Goal: Information Seeking & Learning: Find specific fact

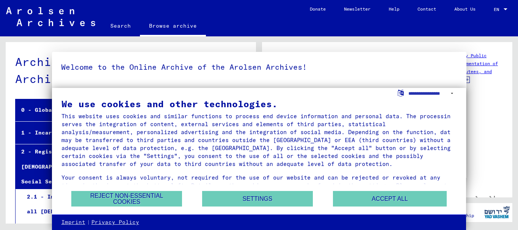
scroll to position [1482, 0]
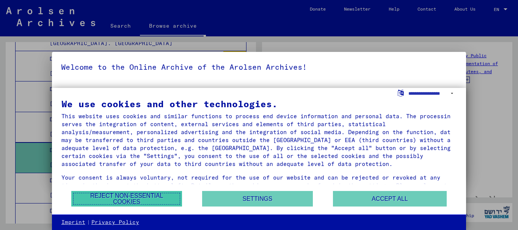
click at [154, 197] on button "Reject non-essential cookies" at bounding box center [126, 199] width 111 height 16
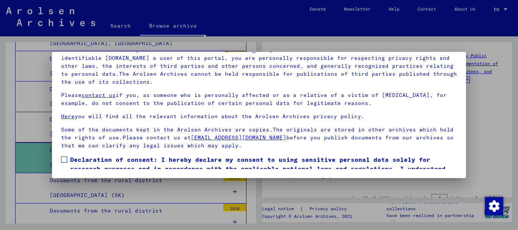
scroll to position [31, 0]
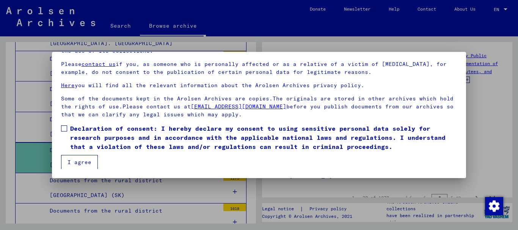
click at [63, 131] on span at bounding box center [64, 129] width 6 height 6
click at [67, 155] on button "I agree" at bounding box center [79, 162] width 37 height 14
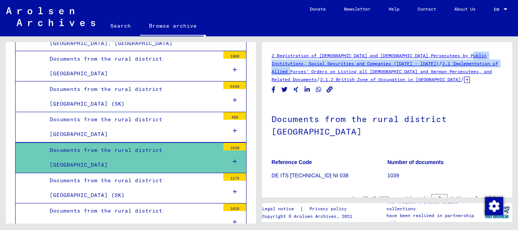
drag, startPoint x: 512, startPoint y: 50, endPoint x: 512, endPoint y: 64, distance: 14.0
click at [512, 64] on div "2 Registration of [DEMOGRAPHIC_DATA] and [DEMOGRAPHIC_DATA] Persecutees by Publ…" at bounding box center [388, 129] width 259 height 187
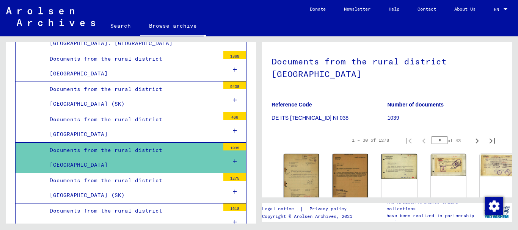
scroll to position [66, 0]
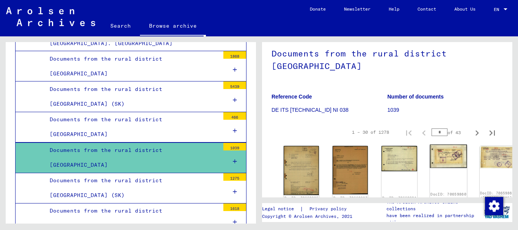
click at [430, 145] on img at bounding box center [448, 157] width 37 height 24
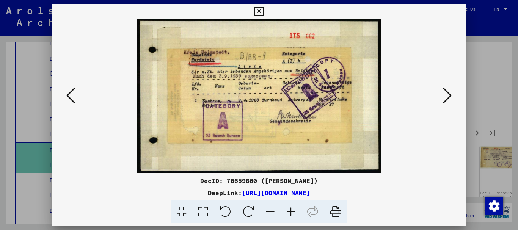
click at [450, 97] on icon at bounding box center [447, 95] width 9 height 18
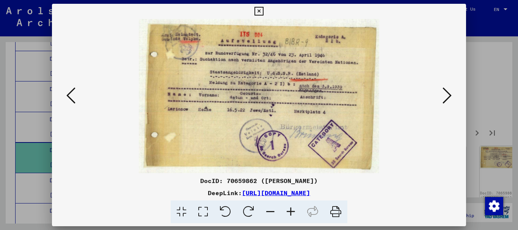
click at [449, 97] on icon at bounding box center [447, 95] width 9 height 18
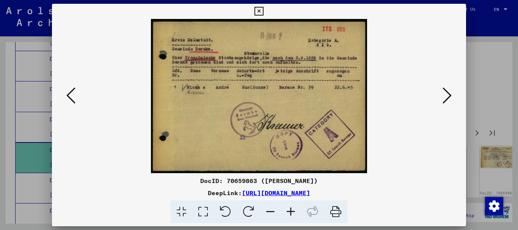
click at [449, 97] on icon at bounding box center [447, 95] width 9 height 18
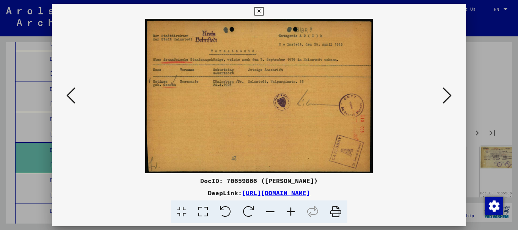
click at [474, 31] on div at bounding box center [259, 115] width 518 height 230
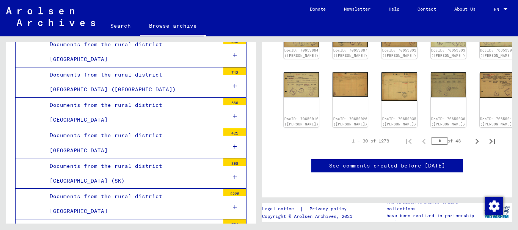
scroll to position [0, 0]
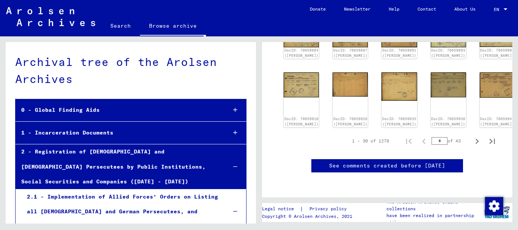
click at [122, 27] on link "Search" at bounding box center [120, 26] width 39 height 18
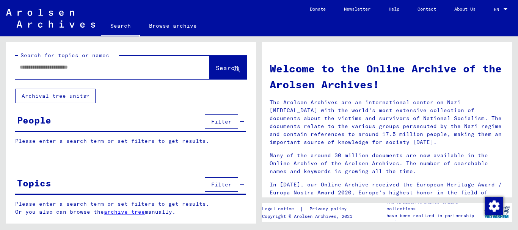
drag, startPoint x: 252, startPoint y: 54, endPoint x: 248, endPoint y: 44, distance: 10.7
click at [149, 66] on input "text" at bounding box center [103, 67] width 167 height 8
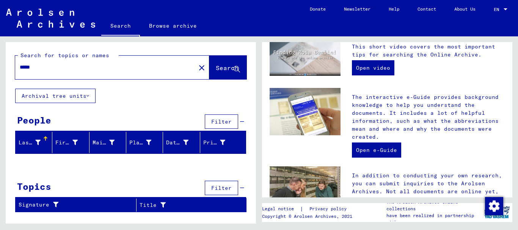
scroll to position [153, 0]
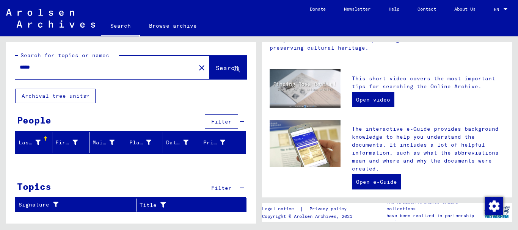
drag, startPoint x: 72, startPoint y: 67, endPoint x: 0, endPoint y: 64, distance: 72.1
click at [0, 64] on div "Search for topics or names ***** close Search Archival tree units People Filter…" at bounding box center [129, 129] width 259 height 187
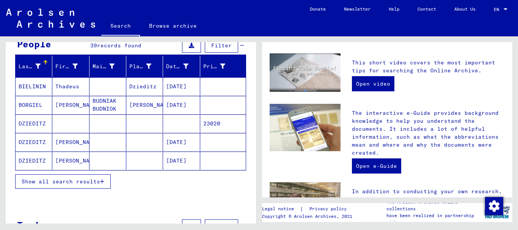
scroll to position [83, 0]
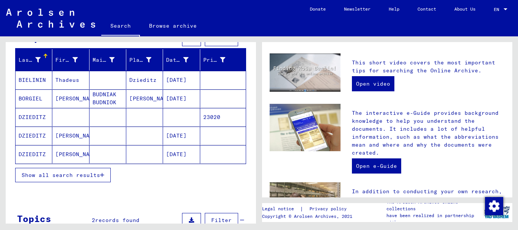
click at [93, 172] on span "Show all search results" at bounding box center [61, 175] width 79 height 7
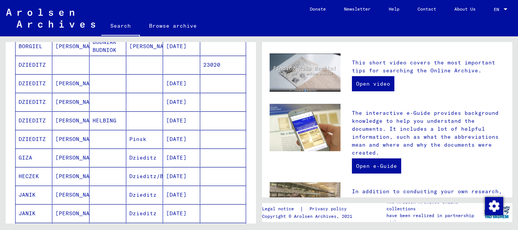
scroll to position [138, 0]
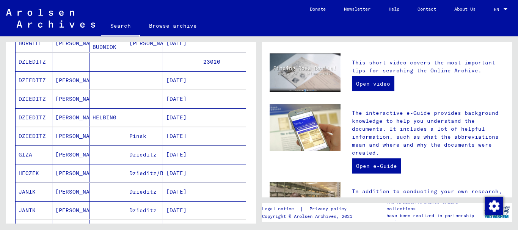
click at [27, 159] on mat-cell "GIZA" at bounding box center [34, 155] width 37 height 18
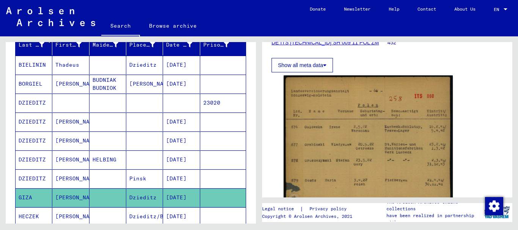
scroll to position [96, 0]
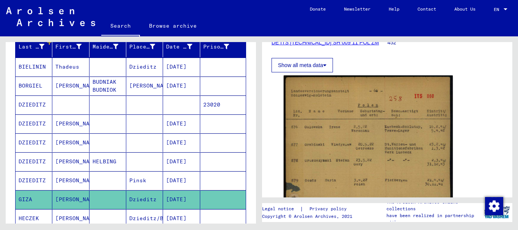
click at [94, 84] on mat-cell "BUDNIAK BUDNIOK" at bounding box center [108, 86] width 37 height 19
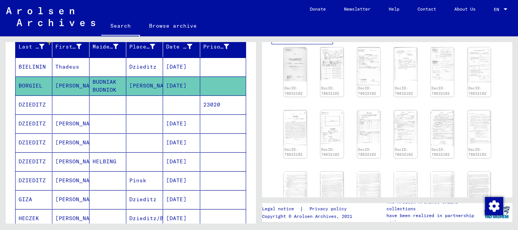
scroll to position [214, 0]
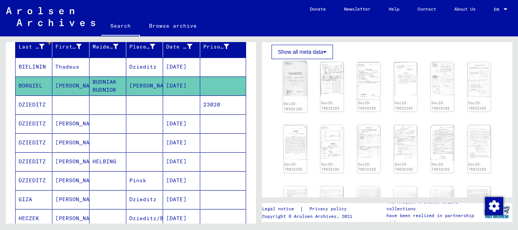
click at [287, 78] on img at bounding box center [295, 79] width 24 height 36
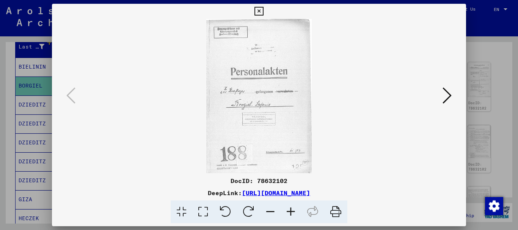
click at [257, 109] on img at bounding box center [259, 96] width 363 height 154
click at [448, 97] on icon at bounding box center [447, 95] width 9 height 18
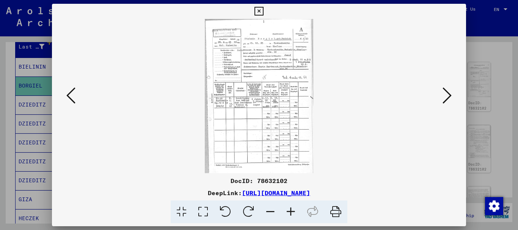
click at [289, 57] on img at bounding box center [259, 96] width 363 height 154
click at [442, 94] on button at bounding box center [447, 96] width 14 height 22
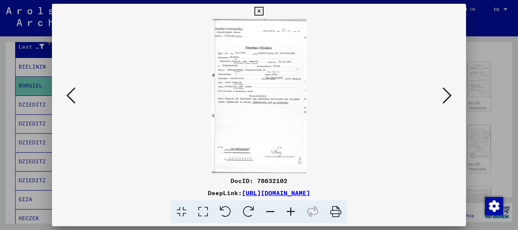
click at [445, 94] on icon at bounding box center [447, 95] width 9 height 18
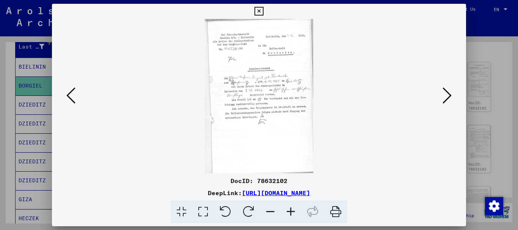
click at [445, 94] on icon at bounding box center [447, 95] width 9 height 18
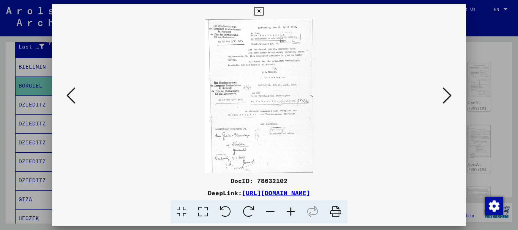
click at [261, 83] on img at bounding box center [259, 96] width 363 height 154
click at [452, 91] on button at bounding box center [447, 96] width 14 height 22
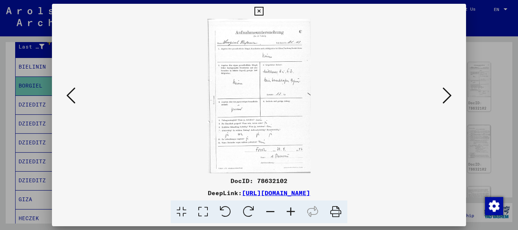
click at [451, 93] on icon at bounding box center [447, 95] width 9 height 18
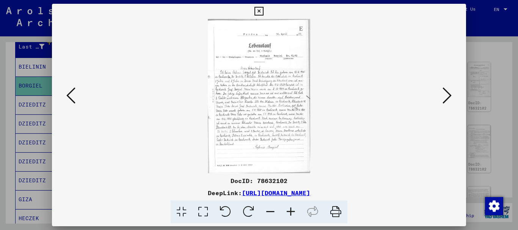
click at [475, 33] on div at bounding box center [259, 115] width 518 height 230
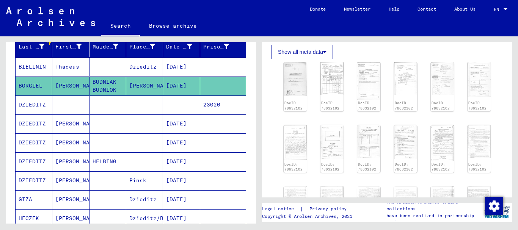
scroll to position [0, 0]
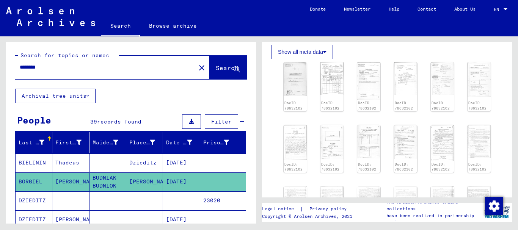
drag, startPoint x: 83, startPoint y: 65, endPoint x: 0, endPoint y: 62, distance: 83.5
click at [0, 62] on div "Search for topics or names ******** close Search Archival tree units People 39 …" at bounding box center [129, 129] width 259 height 187
click at [216, 66] on span "Search" at bounding box center [227, 68] width 23 height 8
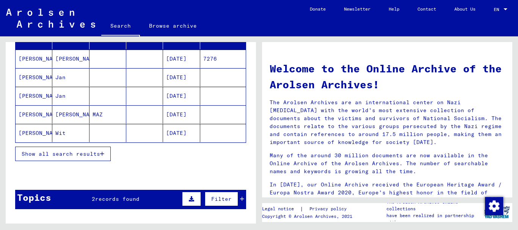
scroll to position [109, 0]
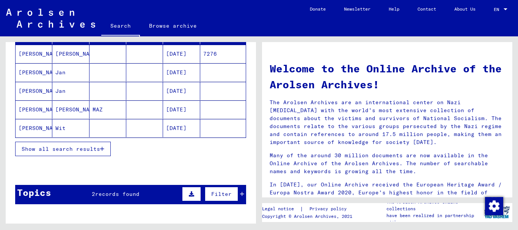
click at [94, 149] on span "Show all search results" at bounding box center [61, 149] width 79 height 7
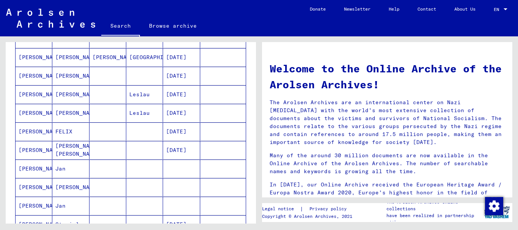
scroll to position [286, 0]
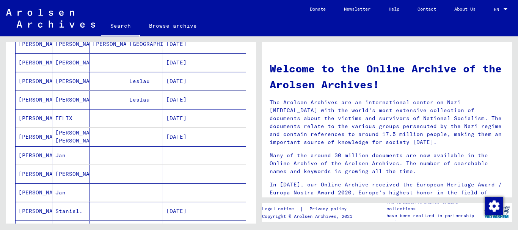
click at [69, 131] on mat-cell "[PERSON_NAME] [PERSON_NAME]" at bounding box center [70, 137] width 37 height 18
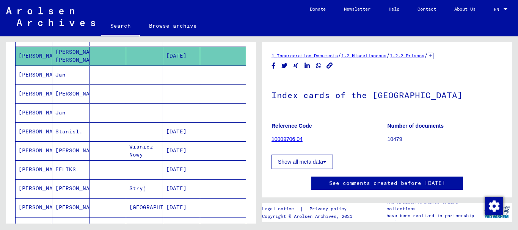
scroll to position [352, 0]
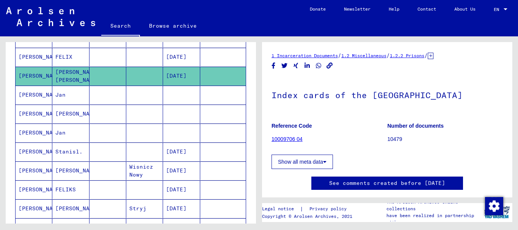
click at [320, 163] on button "Show all meta data" at bounding box center [302, 162] width 61 height 14
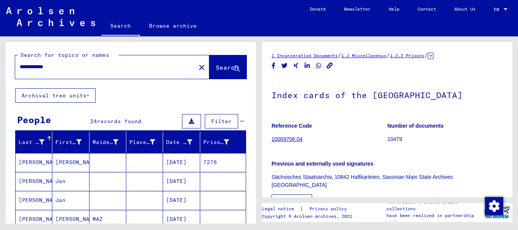
scroll to position [0, 0]
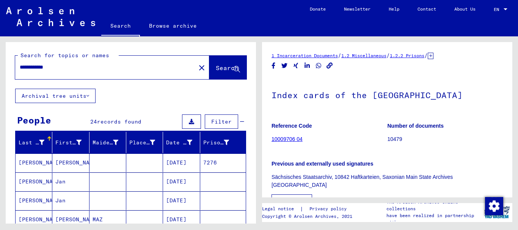
drag, startPoint x: 91, startPoint y: 71, endPoint x: 0, endPoint y: 53, distance: 93.0
click at [0, 53] on div "**********" at bounding box center [129, 129] width 259 height 187
type input "*******"
click at [212, 60] on button "Search" at bounding box center [227, 68] width 37 height 24
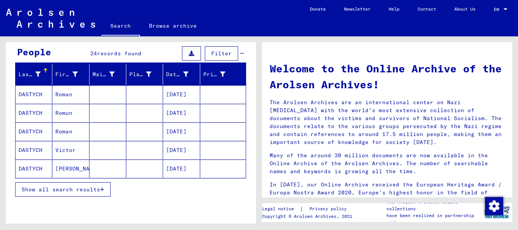
scroll to position [72, 0]
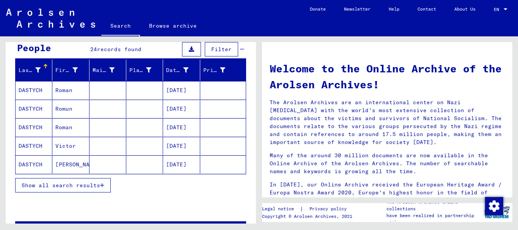
click at [36, 128] on mat-cell "DASTYCH" at bounding box center [34, 127] width 37 height 18
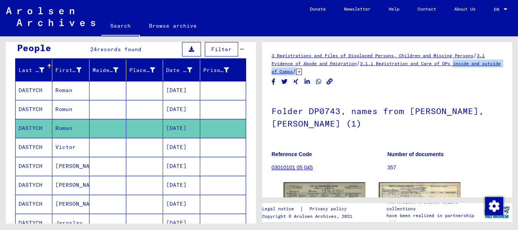
drag, startPoint x: 512, startPoint y: 65, endPoint x: 512, endPoint y: 78, distance: 12.5
click at [512, 78] on div "3 Registrations and Files of Displaced Persons, Children and Missing Persons / …" at bounding box center [388, 129] width 259 height 187
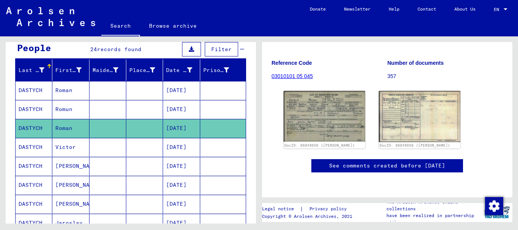
scroll to position [113, 0]
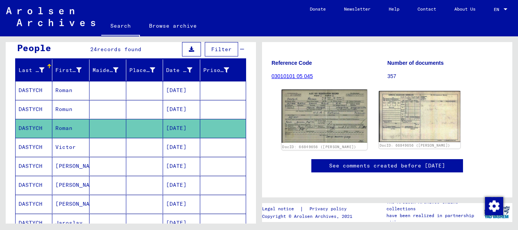
click at [335, 94] on img at bounding box center [325, 116] width 86 height 53
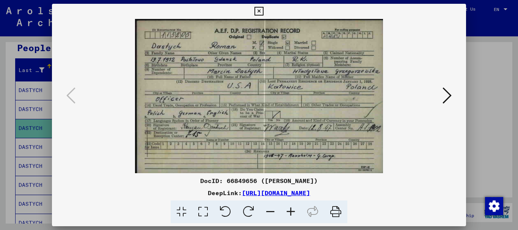
click at [444, 101] on icon at bounding box center [447, 95] width 9 height 18
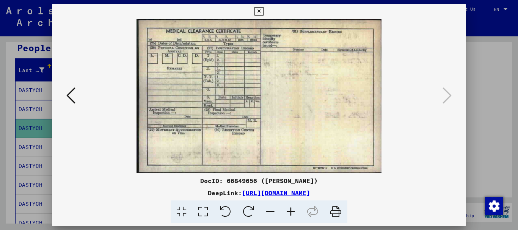
click at [80, 95] on img at bounding box center [259, 96] width 363 height 154
click at [73, 96] on icon at bounding box center [70, 95] width 9 height 18
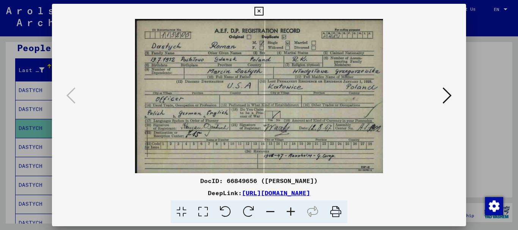
click at [489, 49] on div at bounding box center [259, 115] width 518 height 230
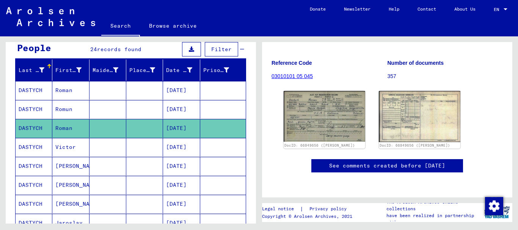
scroll to position [104, 0]
click at [71, 107] on mat-cell "Romun" at bounding box center [70, 109] width 37 height 19
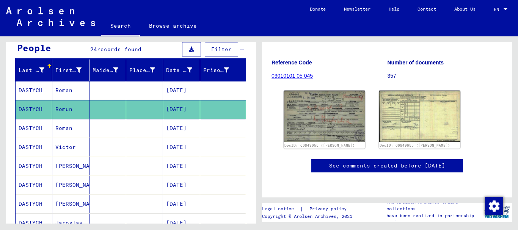
scroll to position [109, 0]
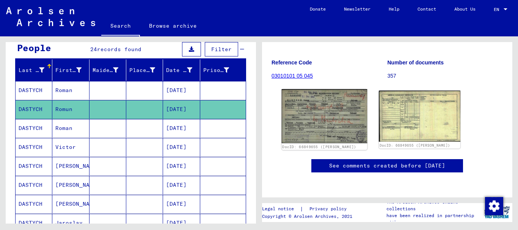
click at [337, 97] on img at bounding box center [325, 116] width 86 height 54
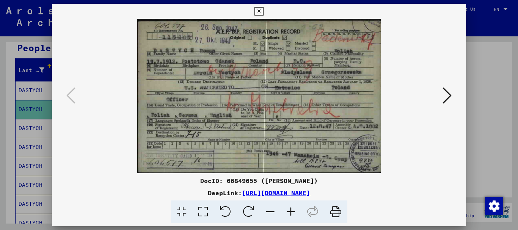
click at [447, 94] on icon at bounding box center [447, 95] width 9 height 18
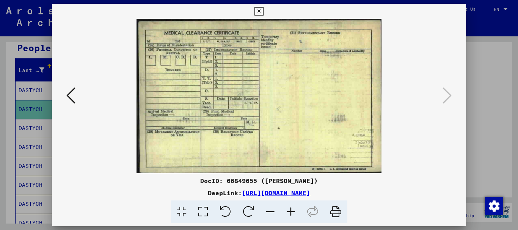
click at [262, 10] on icon at bounding box center [258, 11] width 9 height 9
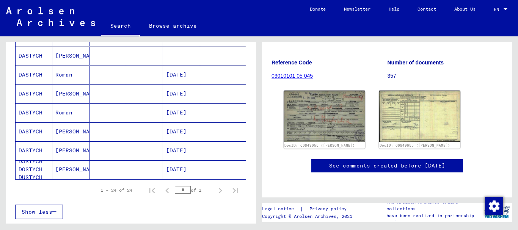
scroll to position [435, 0]
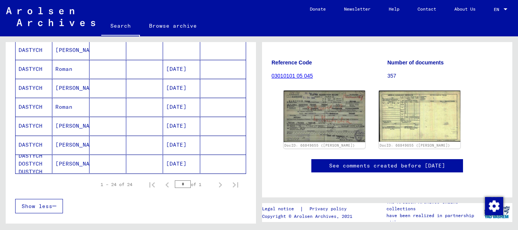
click at [36, 126] on mat-cell "DASTYCH" at bounding box center [34, 126] width 37 height 19
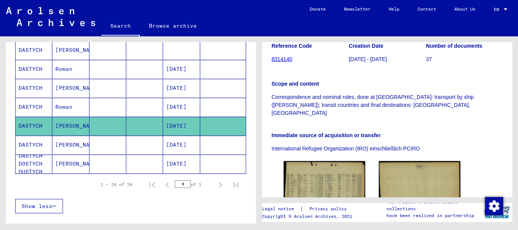
scroll to position [163, 0]
